Goal: Transaction & Acquisition: Book appointment/travel/reservation

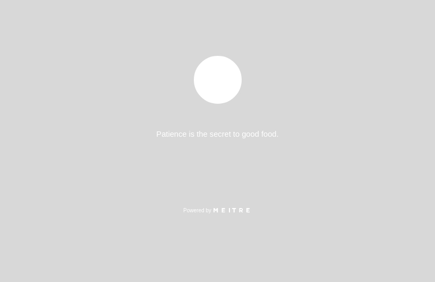
select select "es"
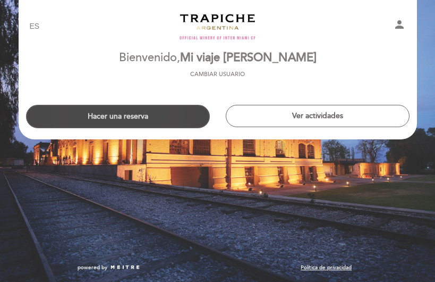
click at [188, 105] on button "Hacer una reserva" at bounding box center [118, 116] width 184 height 23
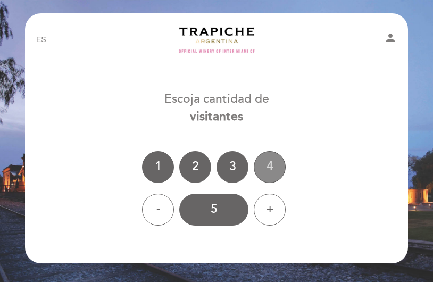
click at [264, 165] on div "4" at bounding box center [270, 167] width 32 height 32
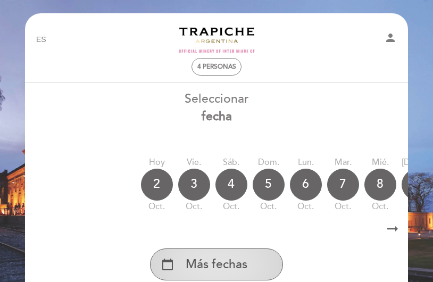
click at [216, 263] on span "Más fechas" at bounding box center [217, 265] width 62 height 18
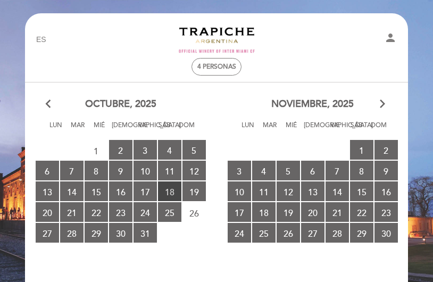
click at [164, 190] on span "18 RESERVAS DISPONIBLES" at bounding box center [169, 191] width 23 height 20
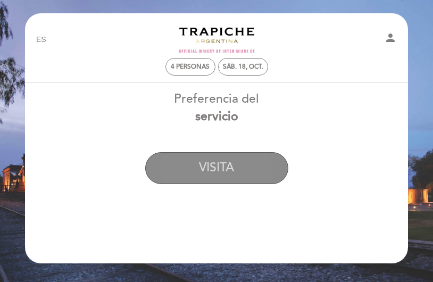
click at [186, 167] on button "VISITA" at bounding box center [216, 168] width 143 height 32
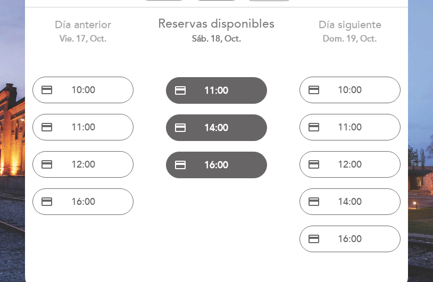
scroll to position [53, 0]
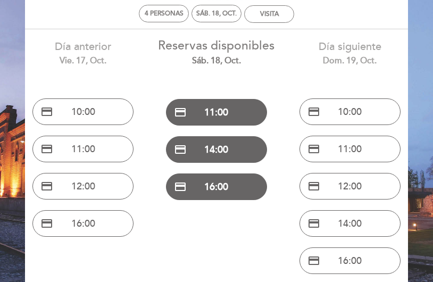
click at [186, 73] on div "Reservas disponibles sáb. 18, oct. credit_card 11:00 credit_card 14:00 credit_c…" at bounding box center [216, 117] width 133 height 176
click at [217, 16] on div "sáb. 18, oct." at bounding box center [216, 14] width 40 height 8
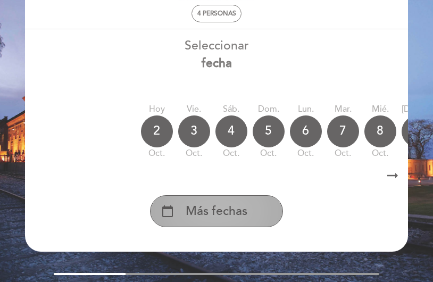
click at [238, 216] on span "Más fechas" at bounding box center [217, 212] width 62 height 18
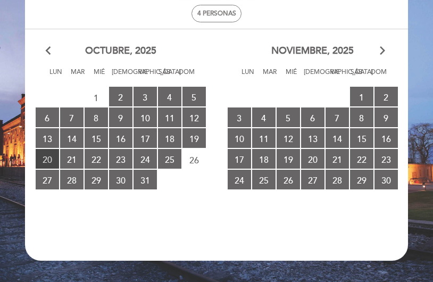
click at [47, 163] on span "20 RESERVAS DISPONIBLES" at bounding box center [47, 159] width 23 height 20
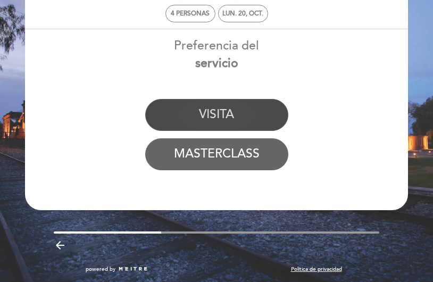
click at [236, 114] on button "VISITA" at bounding box center [216, 115] width 143 height 32
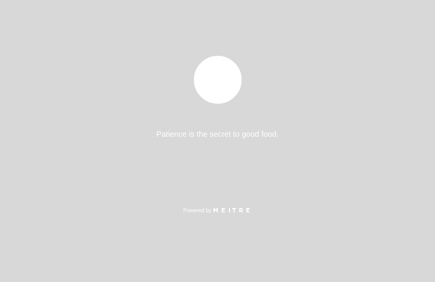
select select "es"
